Goal: Task Accomplishment & Management: Manage account settings

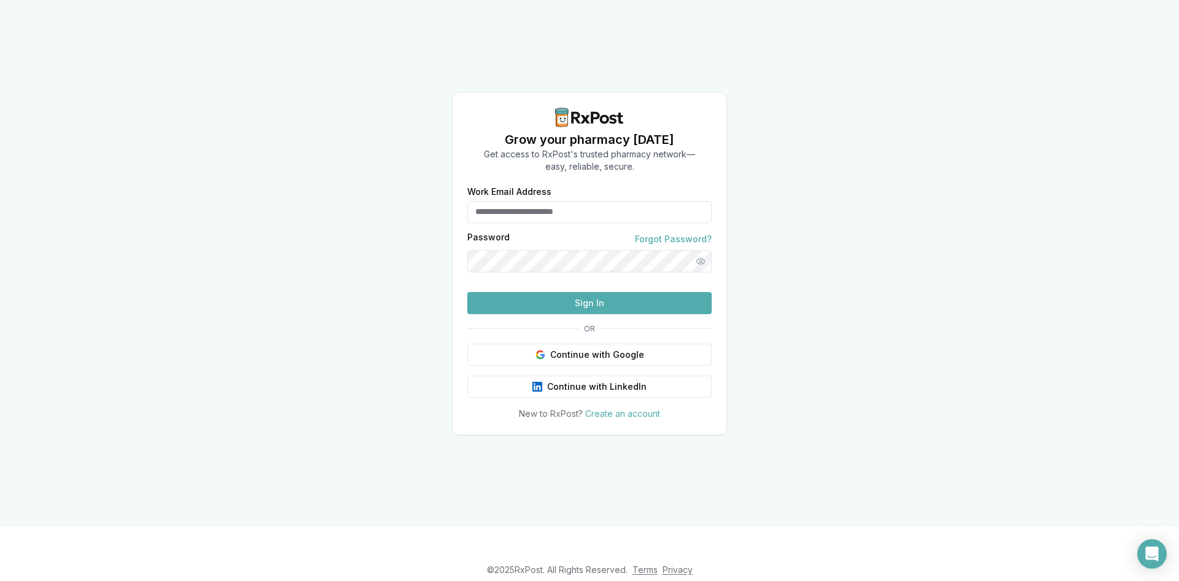
type input "**********"
click at [537, 314] on button "Sign In" at bounding box center [589, 303] width 244 height 22
click at [544, 314] on button "Sign In" at bounding box center [589, 303] width 244 height 22
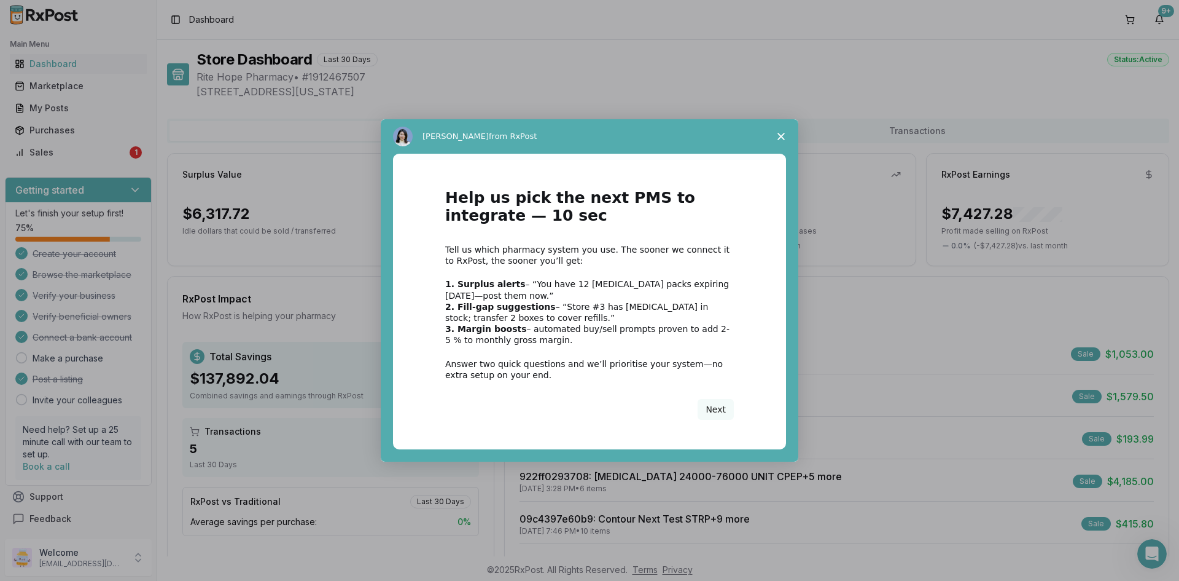
click at [786, 133] on span "Close survey" at bounding box center [781, 136] width 34 height 34
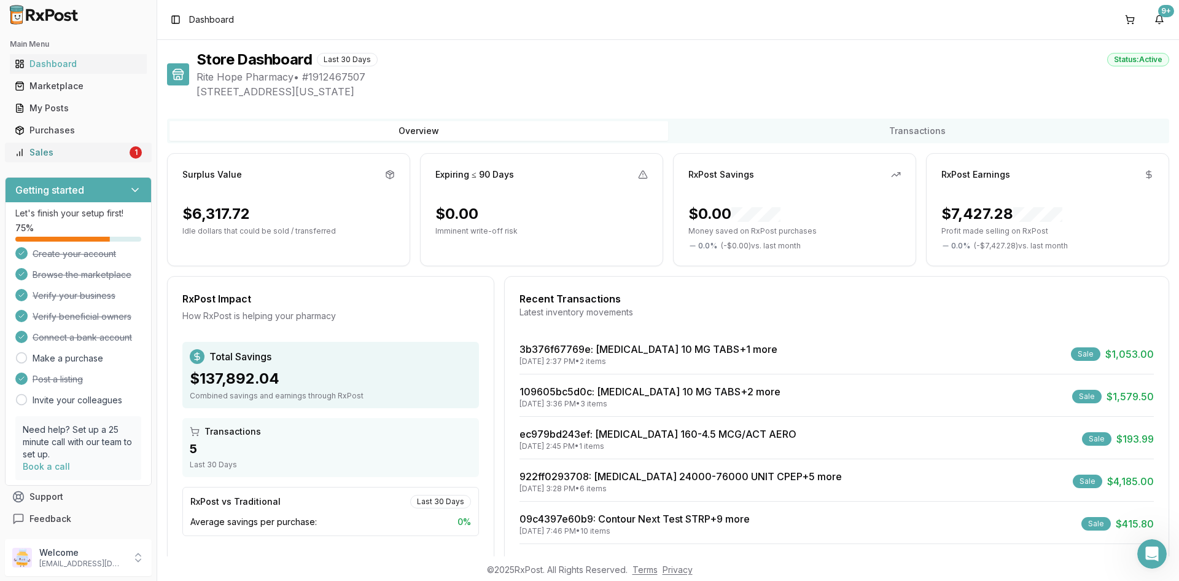
click at [68, 154] on div "Sales" at bounding box center [71, 152] width 112 height 12
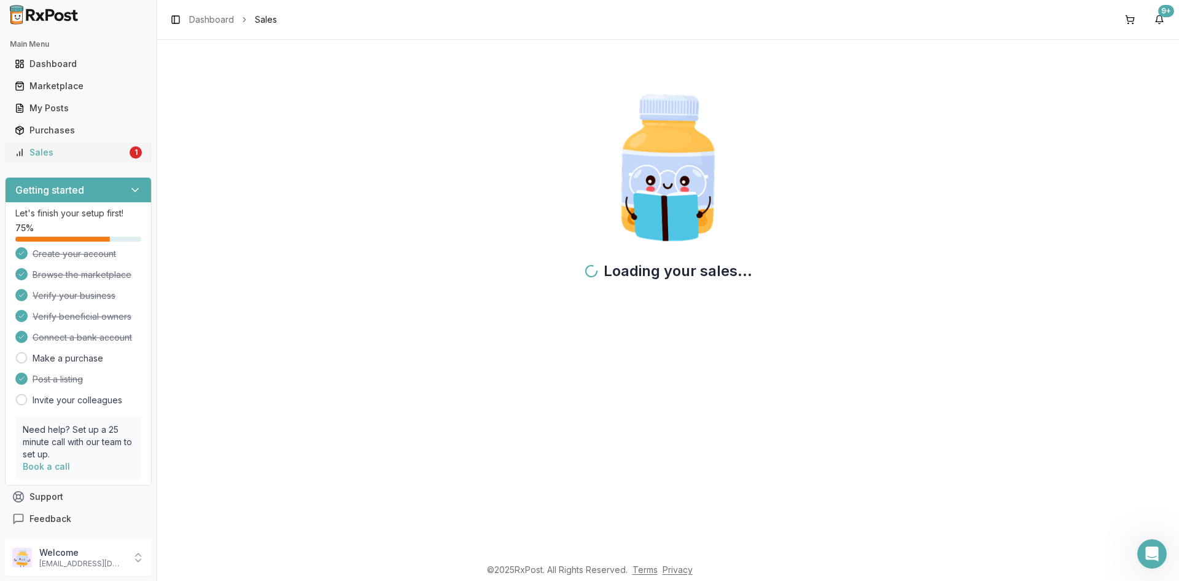
click at [68, 154] on div "Sales" at bounding box center [71, 152] width 112 height 12
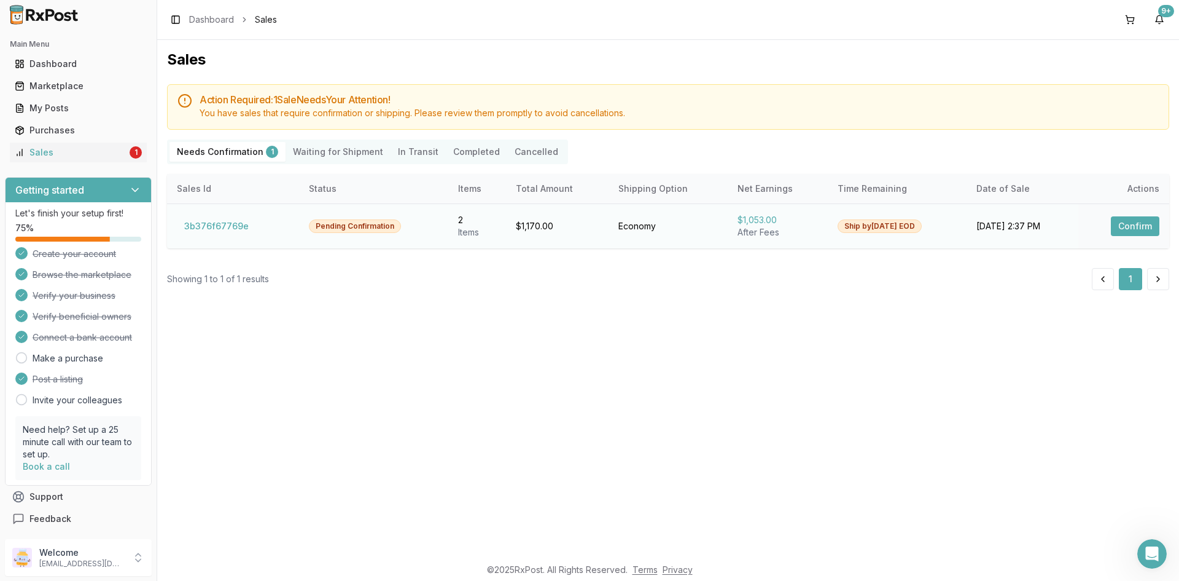
click at [1131, 224] on button "Confirm" at bounding box center [1135, 226] width 49 height 20
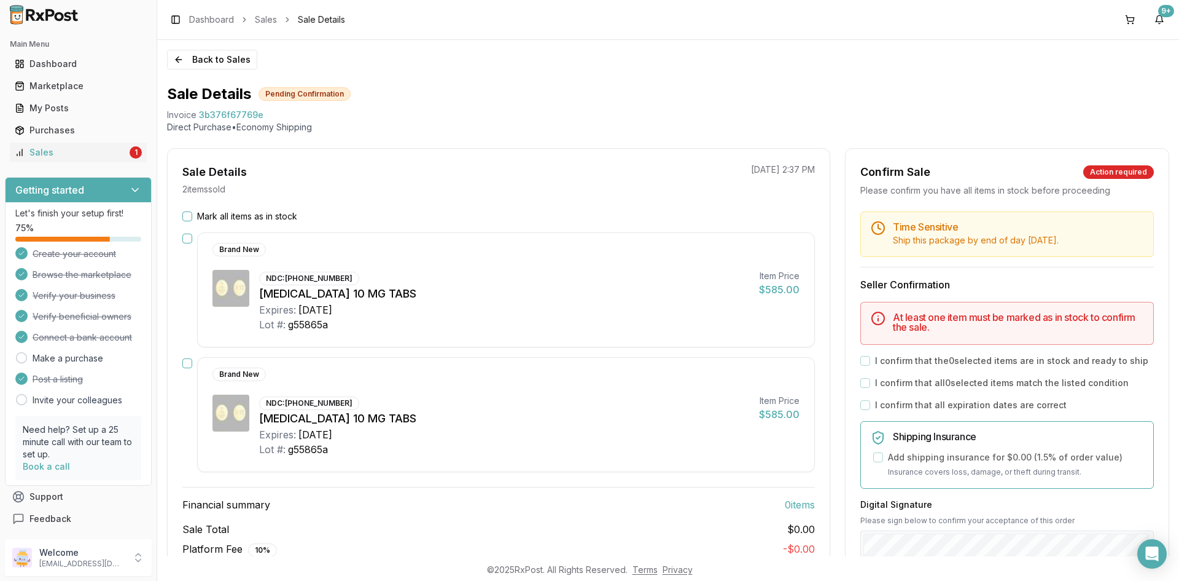
click at [189, 219] on button "Mark all items as in stock" at bounding box center [187, 216] width 10 height 10
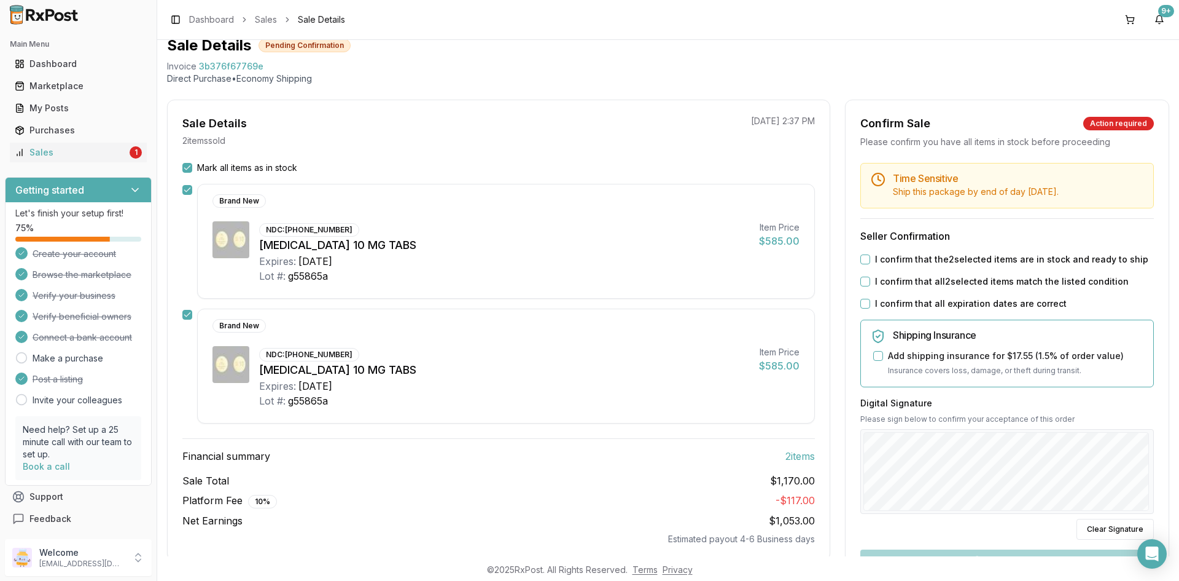
scroll to position [25, 0]
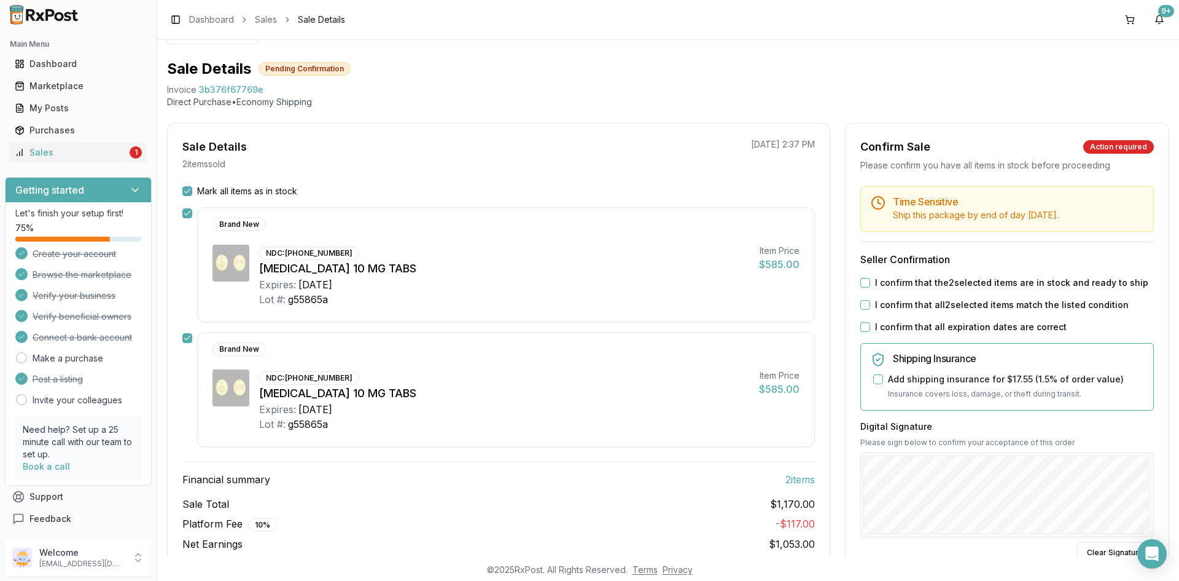
click at [867, 278] on button "I confirm that the 2 selected items are in stock and ready to ship" at bounding box center [866, 283] width 10 height 10
click at [866, 302] on button "I confirm that all 2 selected items match the listed condition" at bounding box center [866, 305] width 10 height 10
click at [866, 324] on button "I confirm that all expiration dates are correct" at bounding box center [866, 327] width 10 height 10
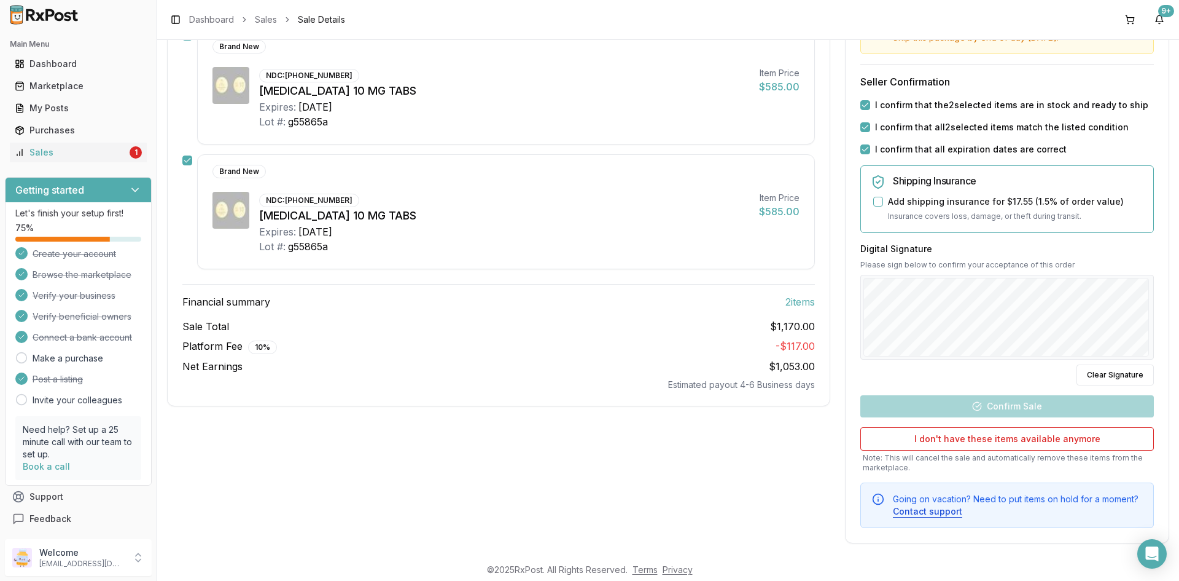
scroll to position [209, 0]
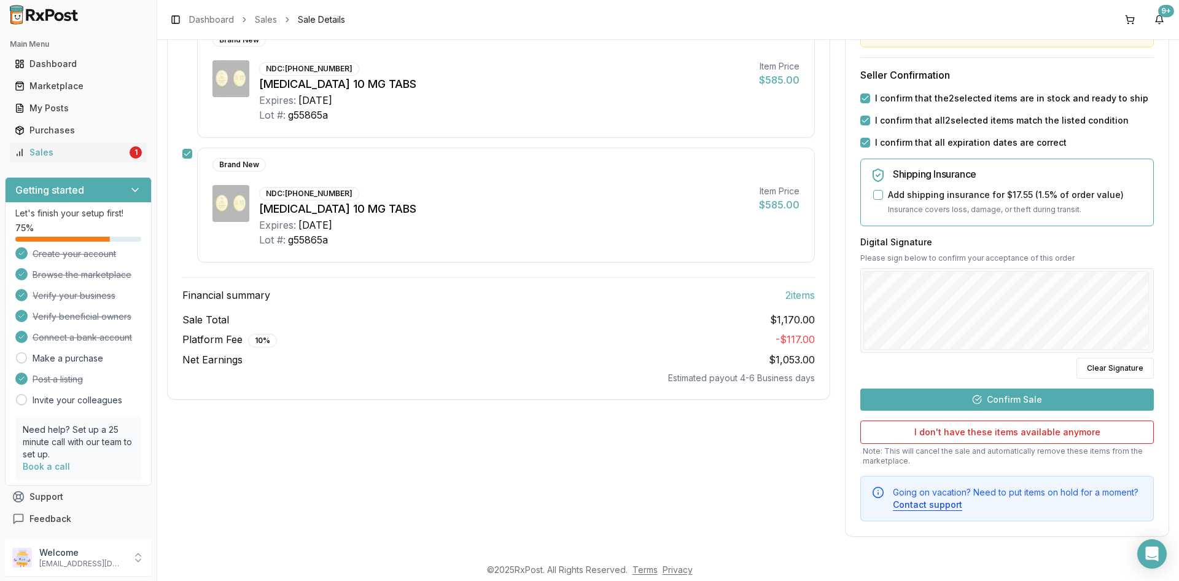
click at [989, 401] on button "Confirm Sale" at bounding box center [1008, 399] width 294 height 22
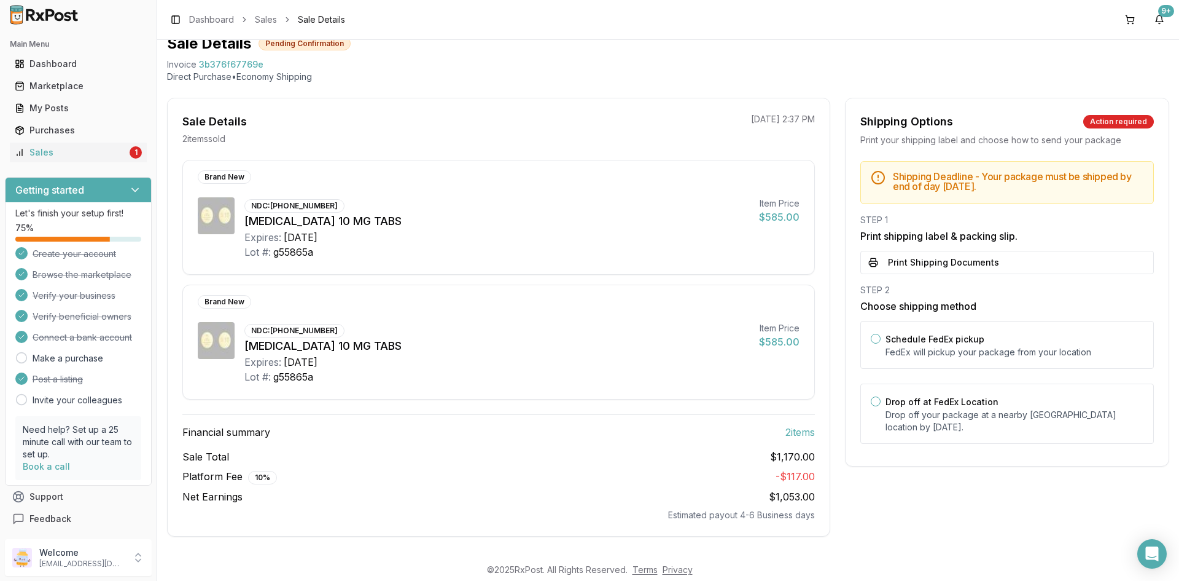
scroll to position [0, 0]
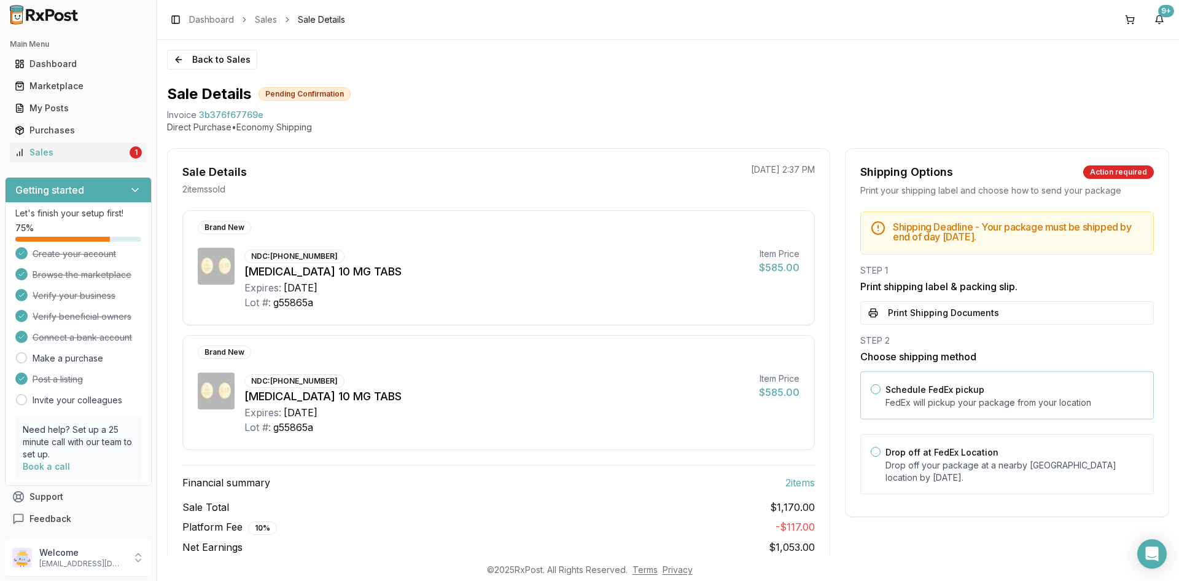
click at [1053, 383] on div "Schedule FedEx pickup FedEx will pickup your package from your location" at bounding box center [1015, 394] width 258 height 27
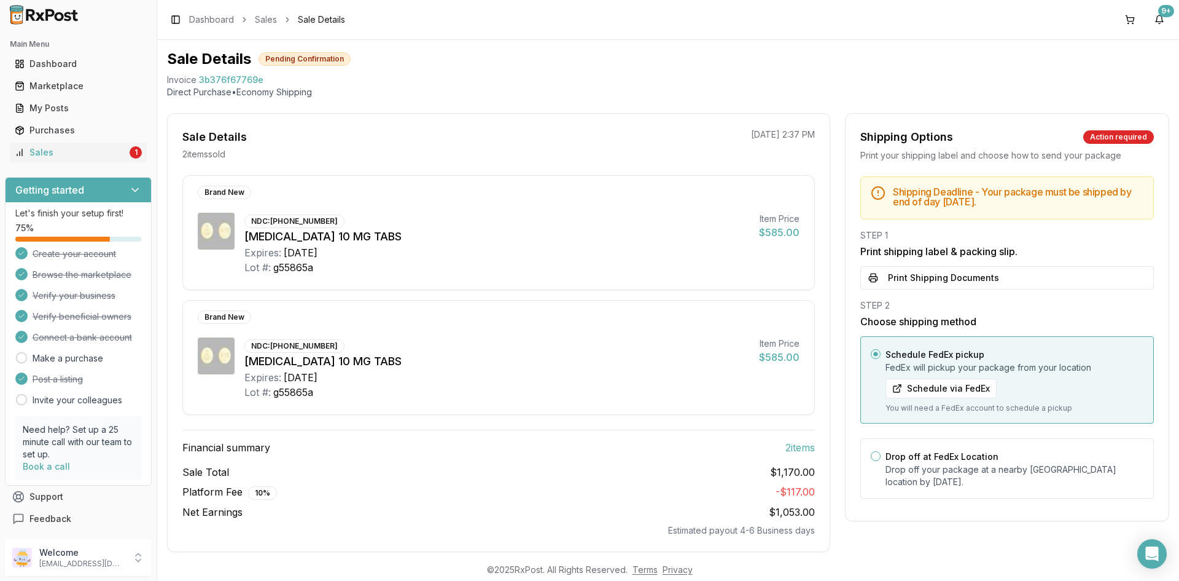
scroll to position [50, 0]
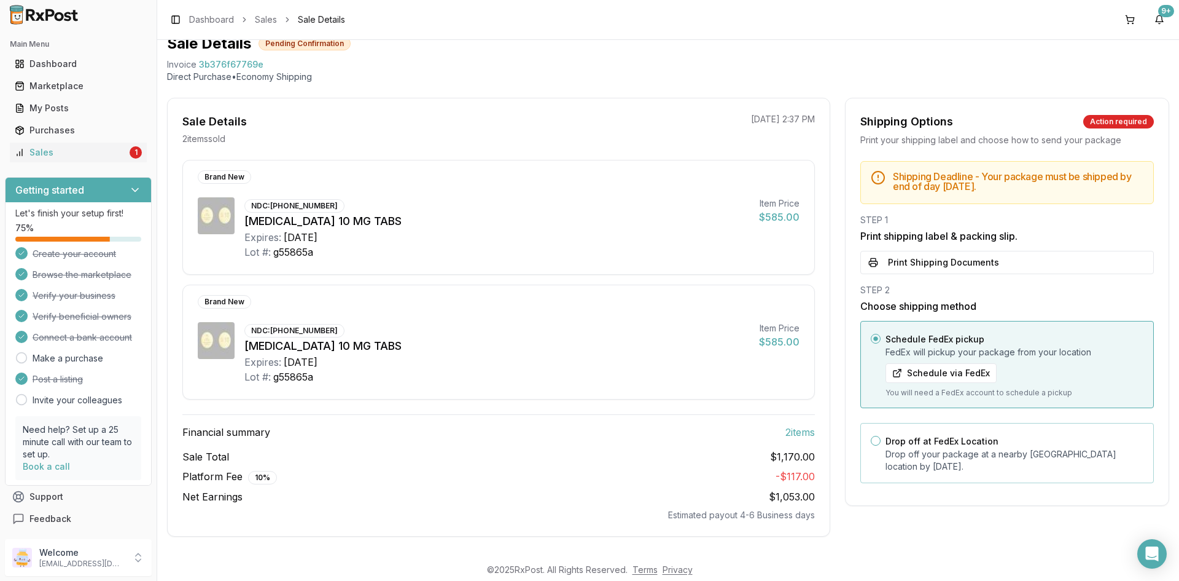
click at [976, 451] on p "Drop off your package at a nearby FedEx location by August 19, 2025 ." at bounding box center [1015, 460] width 258 height 25
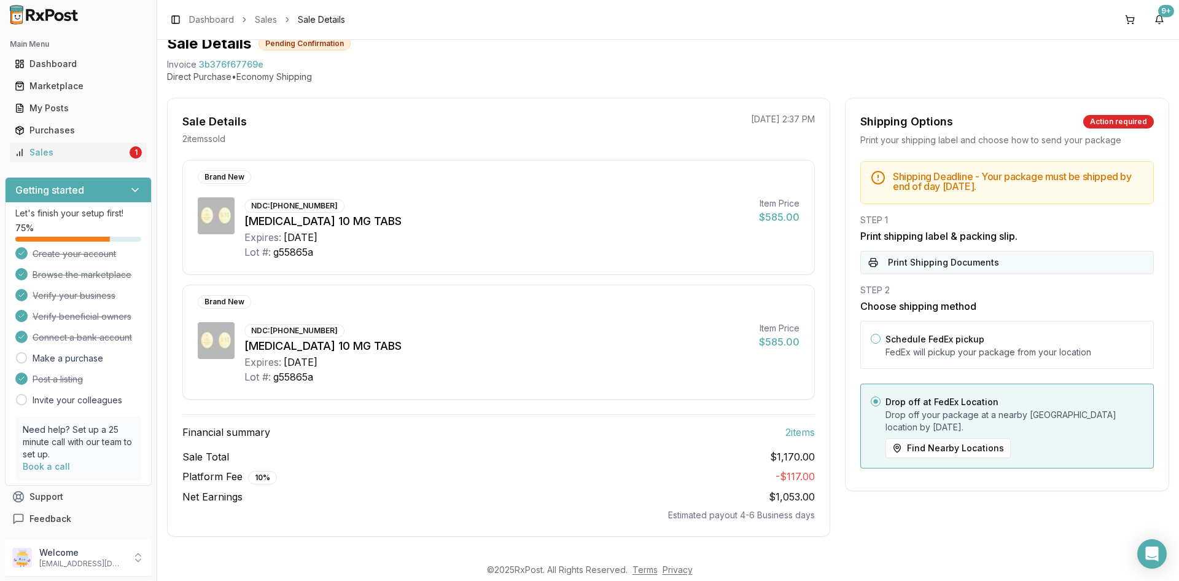
click at [954, 264] on button "Print Shipping Documents" at bounding box center [1008, 262] width 294 height 23
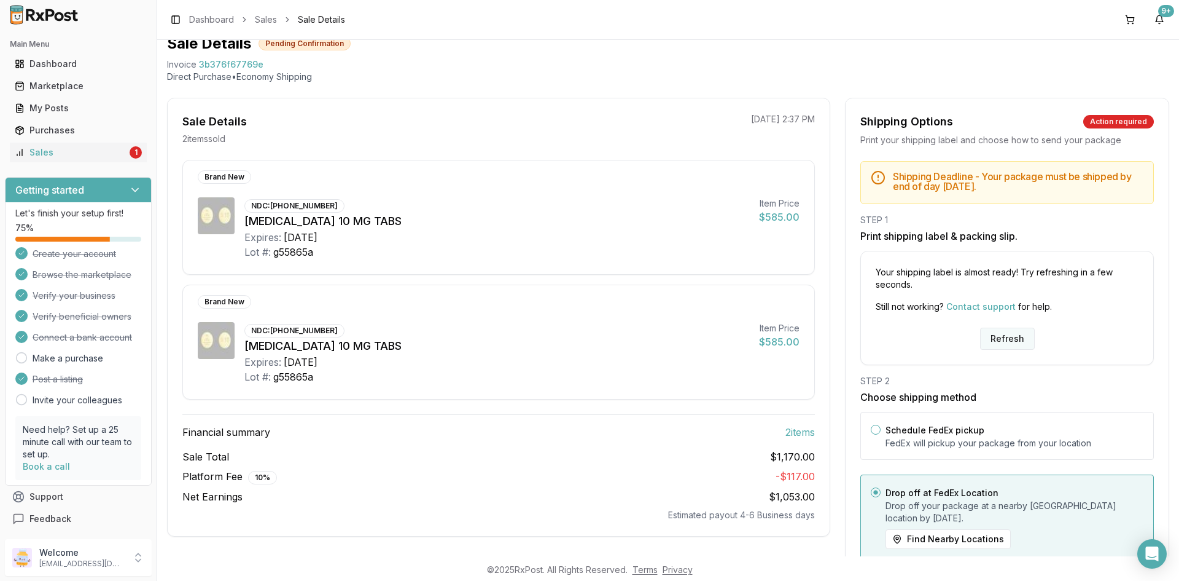
click at [1001, 336] on button "Refresh" at bounding box center [1007, 338] width 55 height 22
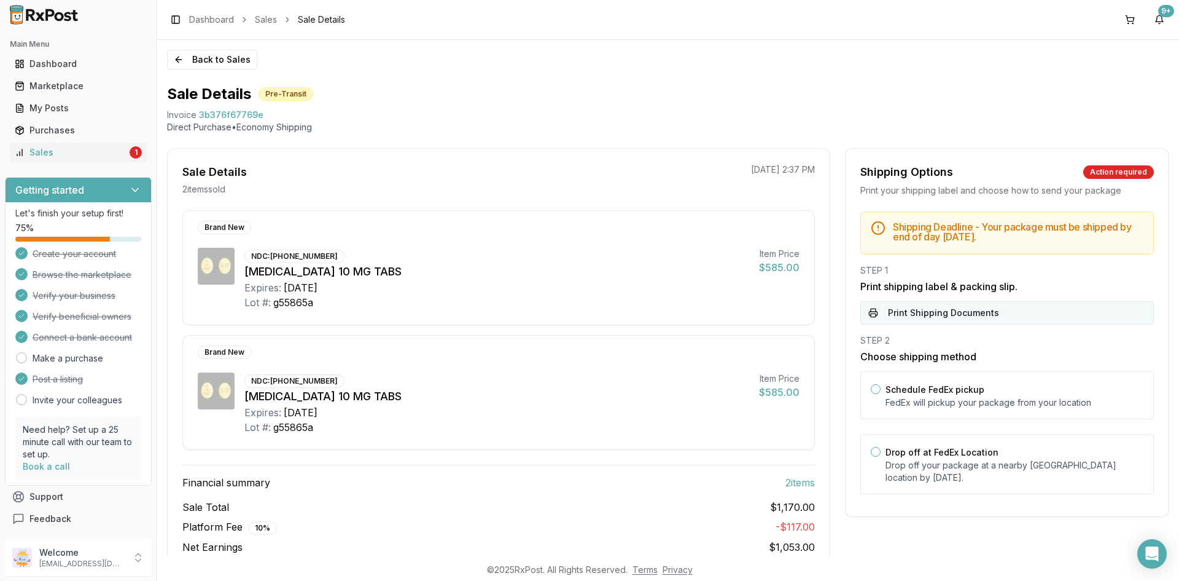
click at [938, 316] on button "Print Shipping Documents" at bounding box center [1008, 312] width 294 height 23
